Goal: Task Accomplishment & Management: Use online tool/utility

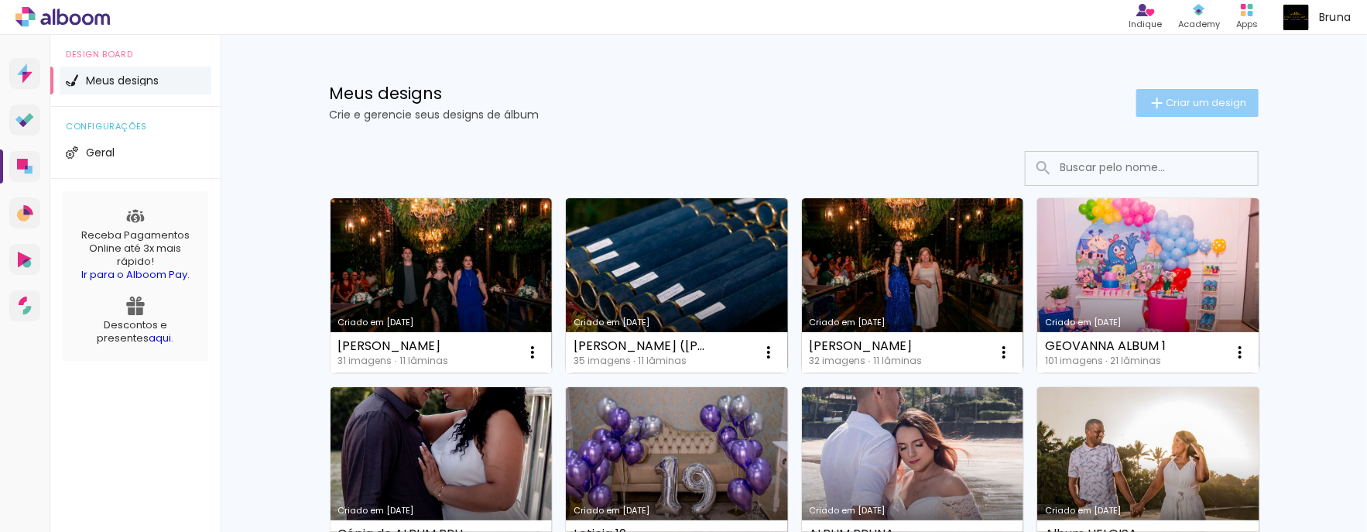
click at [1142, 114] on paper-button "Criar um design" at bounding box center [1197, 103] width 122 height 28
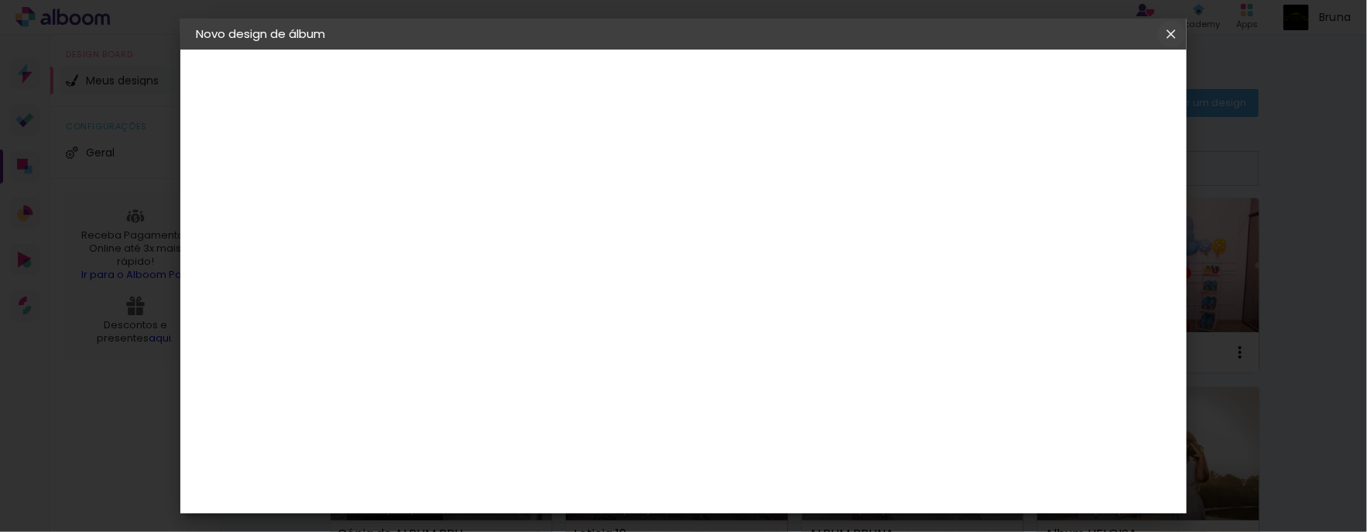
click at [1172, 39] on iron-icon at bounding box center [1171, 33] width 19 height 15
